Goal: Information Seeking & Learning: Learn about a topic

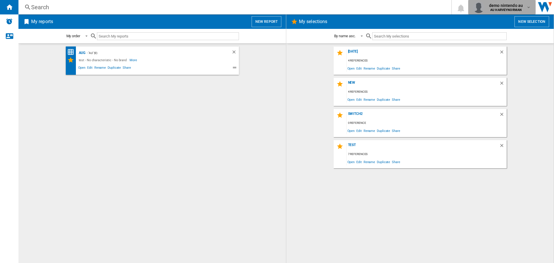
click at [503, 5] on span "demo nintendo au" at bounding box center [506, 6] width 34 height 6
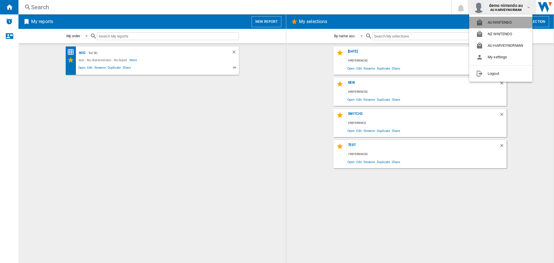
click at [493, 18] on button "AU NINTENDO" at bounding box center [500, 23] width 63 height 12
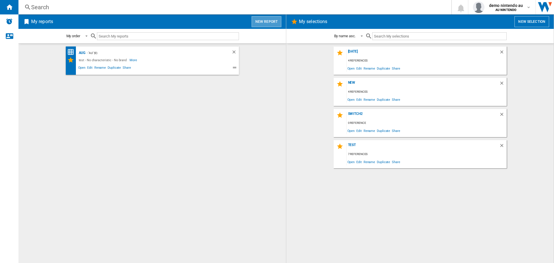
click at [268, 22] on button "New report" at bounding box center [266, 21] width 30 height 11
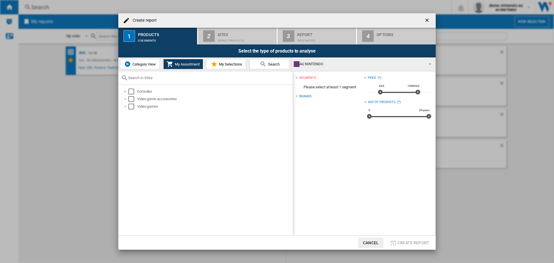
click at [136, 63] on span "Category View" at bounding box center [143, 64] width 25 height 4
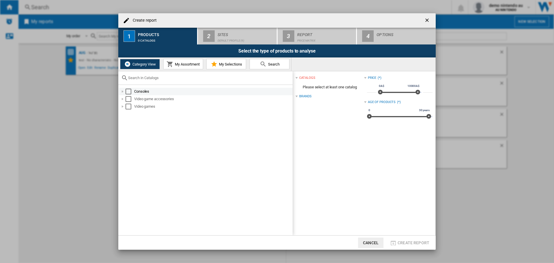
click at [123, 91] on div at bounding box center [123, 92] width 6 height 6
click at [123, 90] on div at bounding box center [123, 92] width 6 height 6
click at [127, 91] on div "Select" at bounding box center [128, 92] width 6 height 6
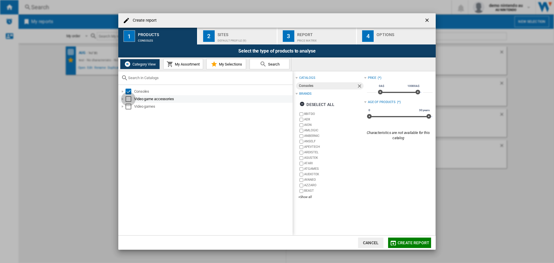
click at [127, 99] on div "Select" at bounding box center [128, 99] width 6 height 6
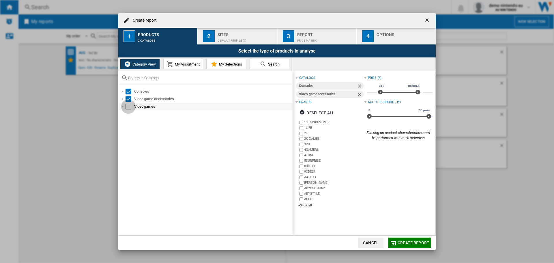
click at [128, 105] on div "Select" at bounding box center [128, 107] width 6 height 6
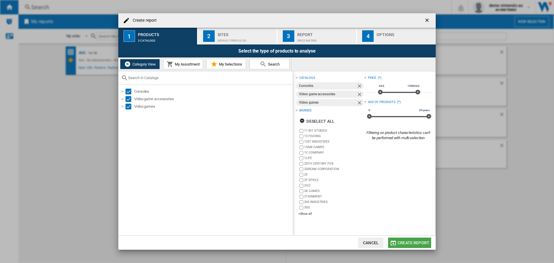
click at [418, 241] on span "Create report" at bounding box center [413, 242] width 32 height 5
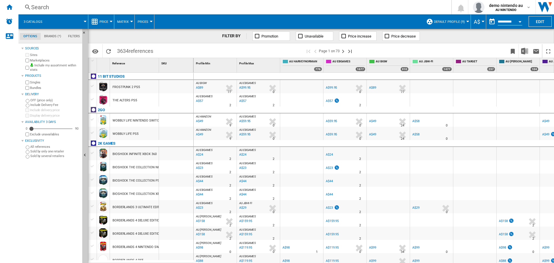
click at [82, 20] on span at bounding box center [67, 21] width 35 height 14
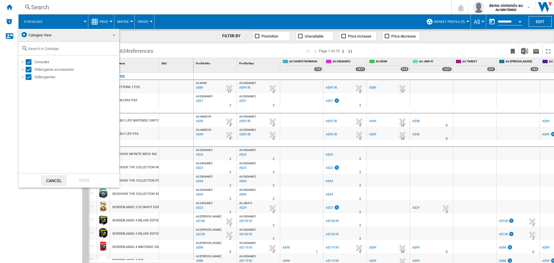
click at [45, 34] on span "Category View" at bounding box center [40, 35] width 23 height 4
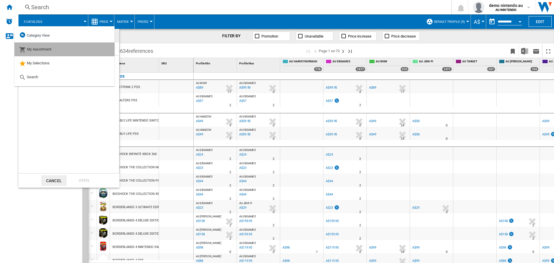
click at [37, 50] on span "My Assortment" at bounding box center [39, 49] width 25 height 4
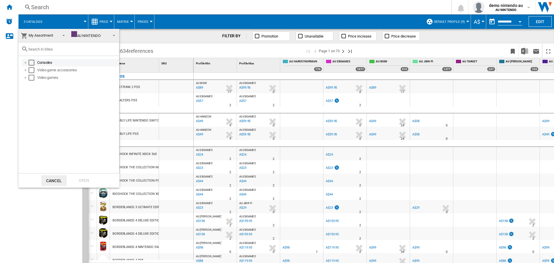
click at [34, 61] on md-checkbox "Select" at bounding box center [33, 63] width 9 height 6
click at [32, 71] on div "Select" at bounding box center [32, 70] width 6 height 6
click at [31, 76] on div "Select" at bounding box center [32, 78] width 6 height 6
click at [80, 181] on div "Open" at bounding box center [83, 180] width 25 height 11
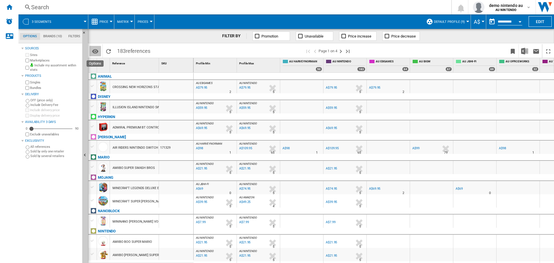
click at [96, 53] on md-icon "Options" at bounding box center [95, 51] width 7 height 7
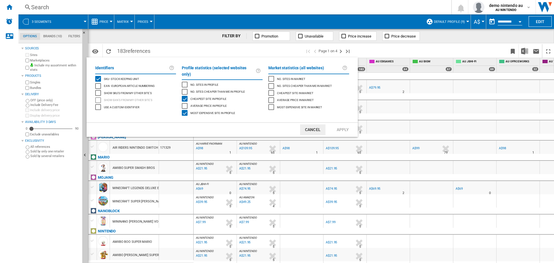
click at [185, 103] on div "Average price in profile" at bounding box center [185, 106] width 6 height 6
click at [184, 103] on div "Average price in profile" at bounding box center [185, 106] width 6 height 6
click at [184, 110] on div "Most expensive site in profile" at bounding box center [185, 113] width 6 height 6
click at [100, 90] on div "Show SKU'S from my other site's" at bounding box center [98, 93] width 6 height 6
click at [97, 91] on div "Show SKU'S from my other site's" at bounding box center [98, 93] width 6 height 6
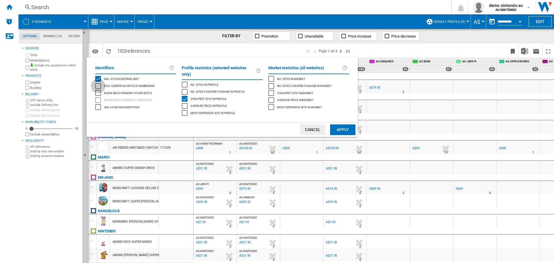
click at [98, 86] on div "EAN - European Article Numbering" at bounding box center [98, 86] width 6 height 6
click at [98, 92] on div "Show SKU'S from my other site's" at bounding box center [98, 93] width 6 height 6
click at [339, 124] on button "Apply" at bounding box center [342, 129] width 25 height 11
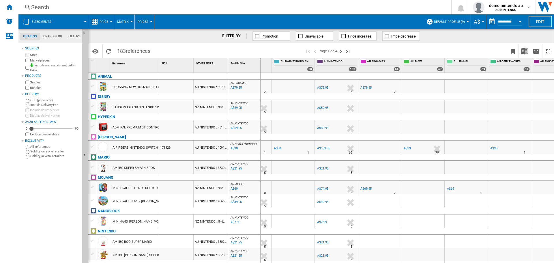
drag, startPoint x: 226, startPoint y: 63, endPoint x: 260, endPoint y: 63, distance: 33.5
click at [260, 63] on div "1 Reference 1 SKU 1 OTHER SKU'S 1 ANIMAL CROSSING NEW HORIZONS STANDARD EDITION…" at bounding box center [320, 160] width 465 height 204
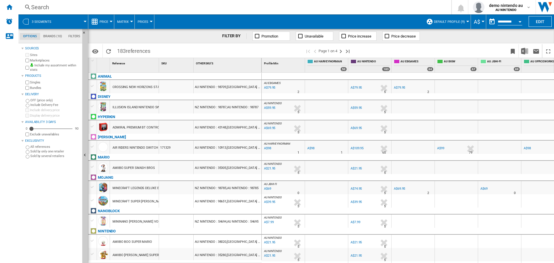
click at [262, 63] on div "Profile Min 1" at bounding box center [283, 65] width 43 height 14
drag, startPoint x: 260, startPoint y: 67, endPoint x: 285, endPoint y: 71, distance: 24.9
click at [285, 71] on div "1 Reference 1 SKU 1 OTHER SKU'S 1 ANIMAL CROSSING NEW HORIZONS STANDARD EDITION…" at bounding box center [320, 160] width 465 height 204
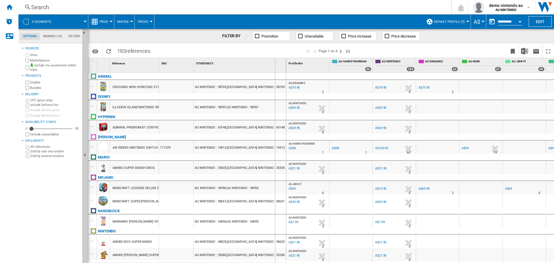
drag, startPoint x: 285, startPoint y: 69, endPoint x: 275, endPoint y: 64, distance: 11.9
click at [275, 64] on div "OTHER SKU'S 1" at bounding box center [239, 65] width 93 height 14
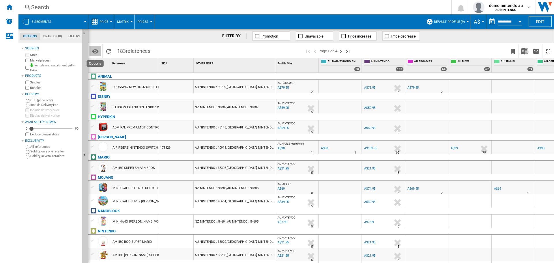
click at [98, 52] on md-icon "Options" at bounding box center [95, 51] width 7 height 7
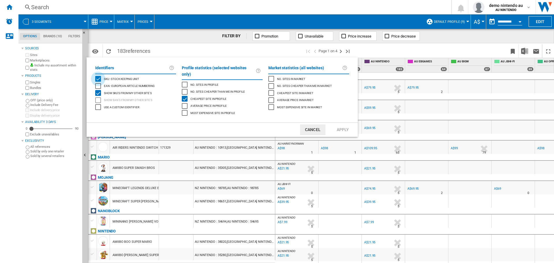
click at [98, 76] on div "SKU - Stock Keeping Unit" at bounding box center [98, 79] width 6 height 6
click at [341, 124] on button "Apply" at bounding box center [342, 129] width 25 height 11
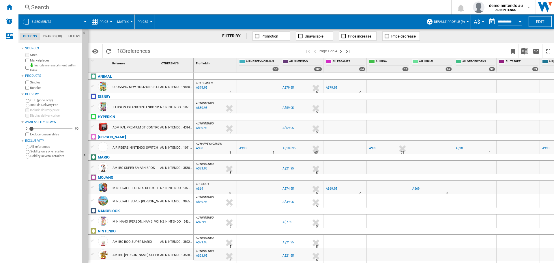
drag, startPoint x: 192, startPoint y: 68, endPoint x: 210, endPoint y: 68, distance: 17.6
click at [210, 68] on div "1 Reference 1 OTHER SKU'S 1 ANIMAL CROSSING NEW HORIZONS STANDARD EDITION NINTE…" at bounding box center [320, 160] width 465 height 204
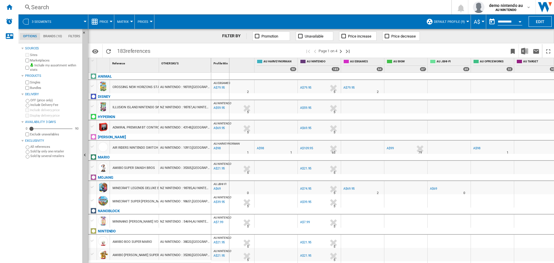
drag, startPoint x: 210, startPoint y: 69, endPoint x: 229, endPoint y: 69, distance: 18.8
click at [229, 69] on div "1 Reference 1 OTHER SKU'S 1 ANIMAL CROSSING NEW HORIZONS STANDARD EDITION NINTE…" at bounding box center [320, 160] width 465 height 204
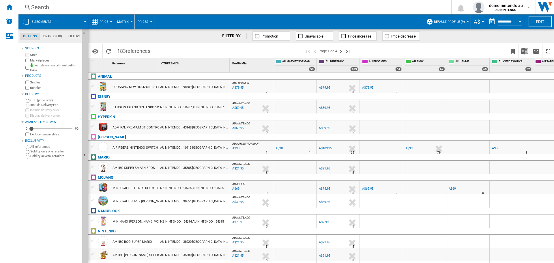
drag, startPoint x: 183, startPoint y: 86, endPoint x: 190, endPoint y: 87, distance: 7.2
click at [190, 87] on div "AU NINTENDO : 98709,[GEOGRAPHIC_DATA] NINTENDO : 98709" at bounding box center [194, 86] width 71 height 13
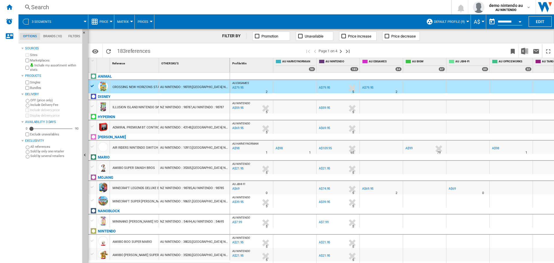
click at [204, 64] on div "OTHER SKU'S 1" at bounding box center [194, 62] width 69 height 9
drag, startPoint x: 112, startPoint y: 109, endPoint x: 140, endPoint y: 106, distance: 28.4
click at [140, 106] on div "ILLUSION ISLAND NINTENDO SWITCH" at bounding box center [134, 106] width 49 height 13
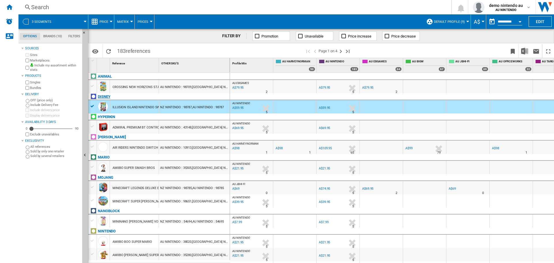
click at [91, 106] on div "DISNEY" at bounding box center [160, 99] width 142 height 13
click at [76, 24] on span at bounding box center [72, 21] width 26 height 14
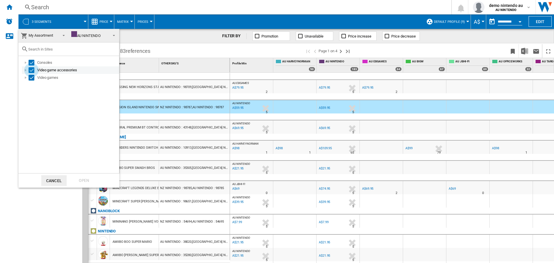
click at [31, 71] on div "Select" at bounding box center [32, 70] width 6 height 6
click at [33, 75] on div "Video games" at bounding box center [70, 77] width 97 height 7
click at [31, 75] on div "Select" at bounding box center [32, 78] width 6 height 6
click at [82, 177] on div "Open" at bounding box center [83, 180] width 25 height 11
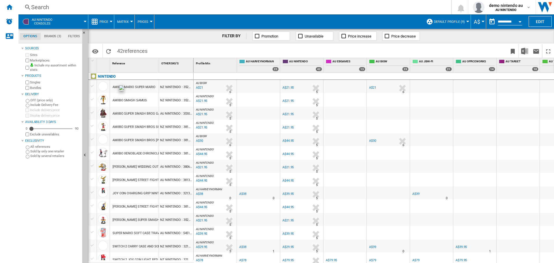
click at [102, 86] on div at bounding box center [103, 86] width 10 height 10
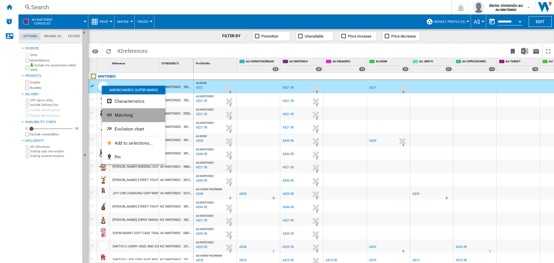
click at [128, 119] on button "Matching" at bounding box center [133, 115] width 63 height 14
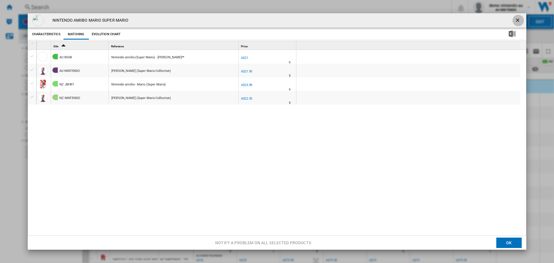
click at [514, 19] on ng-md-icon "getI18NText('BUTTONS.CLOSE_DIALOG')" at bounding box center [517, 20] width 7 height 7
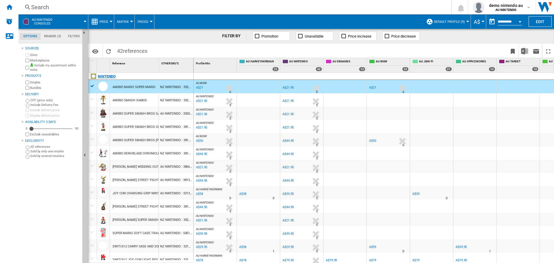
click at [92, 84] on div "NINTENDO" at bounding box center [141, 79] width 105 height 13
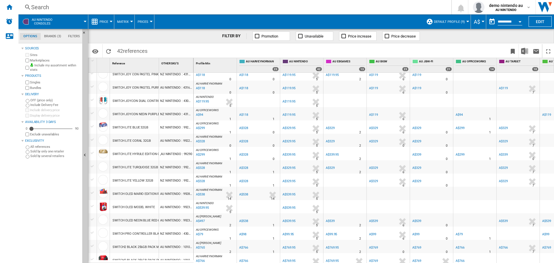
scroll to position [377, 0]
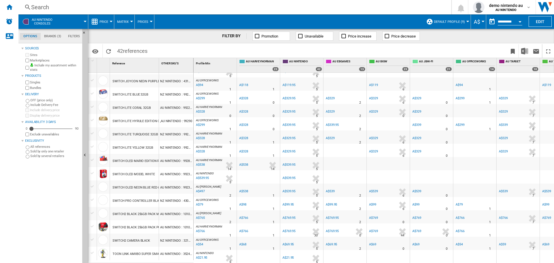
click at [83, 22] on span at bounding box center [73, 21] width 25 height 14
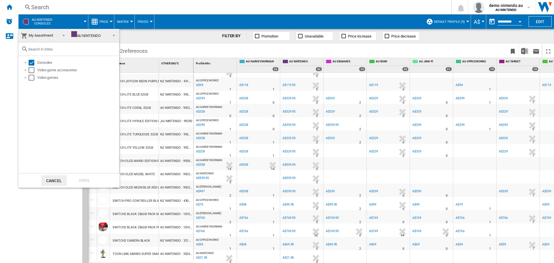
click at [116, 34] on md-select-value "AU NINTENDO" at bounding box center [94, 36] width 50 height 14
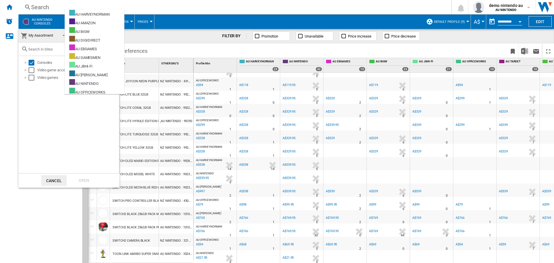
scroll to position [47, 0]
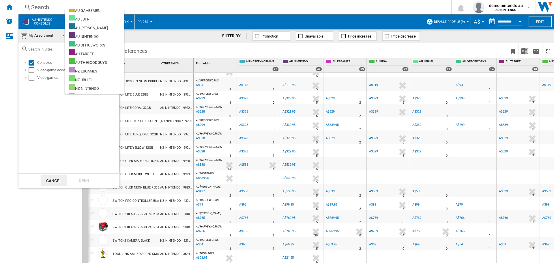
click at [164, 52] on md-backdrop at bounding box center [277, 131] width 554 height 263
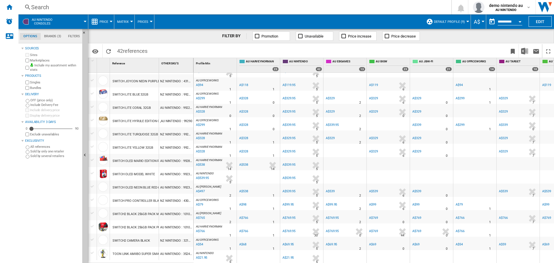
click at [132, 122] on div "SWITCH LITE HYRULE EDITION GOLD 32GB" at bounding box center [143, 120] width 62 height 13
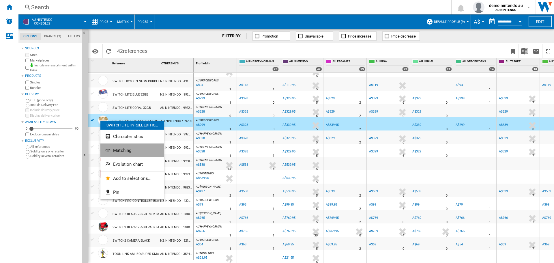
click at [118, 153] on button "Matching" at bounding box center [131, 150] width 63 height 14
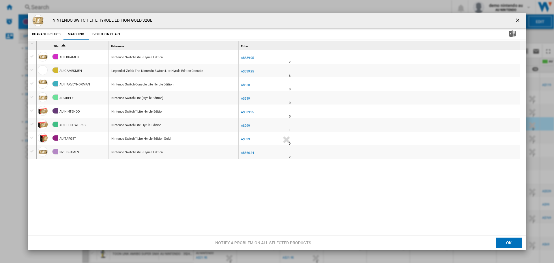
drag, startPoint x: 170, startPoint y: 99, endPoint x: 114, endPoint y: 98, distance: 55.4
click at [114, 98] on div "Nintendo Switch Lite (Hyrule Edition)" at bounding box center [173, 97] width 129 height 13
click at [516, 20] on ng-md-icon "getI18NText('BUTTONS.CLOSE_DIALOG')" at bounding box center [517, 20] width 7 height 7
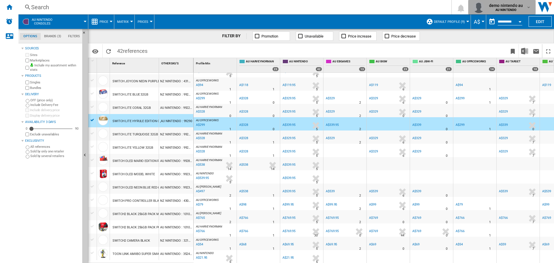
click at [527, 7] on md-icon "button" at bounding box center [528, 7] width 5 height 5
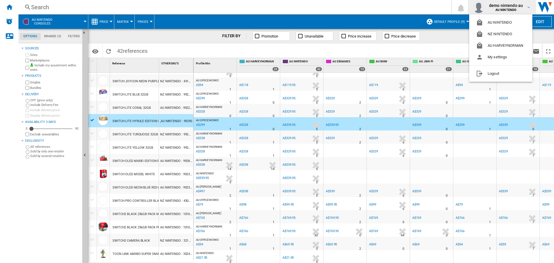
click at [428, 44] on md-backdrop at bounding box center [277, 131] width 554 height 263
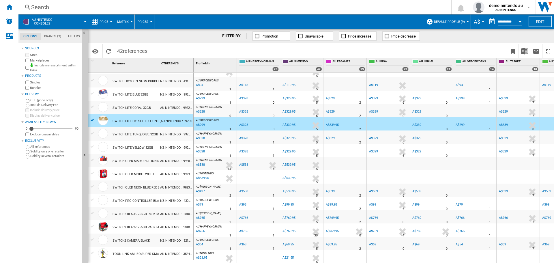
scroll to position [0, 119]
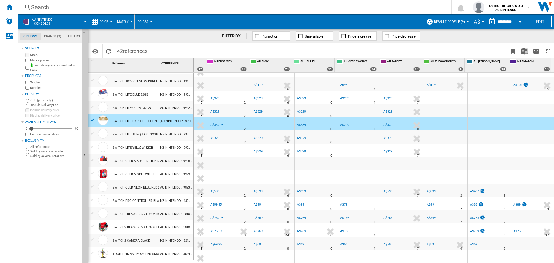
click at [174, 262] on div at bounding box center [140, 261] width 105 height 3
click at [172, 262] on div at bounding box center [140, 261] width 105 height 3
